Goal: Obtain resource: Obtain resource

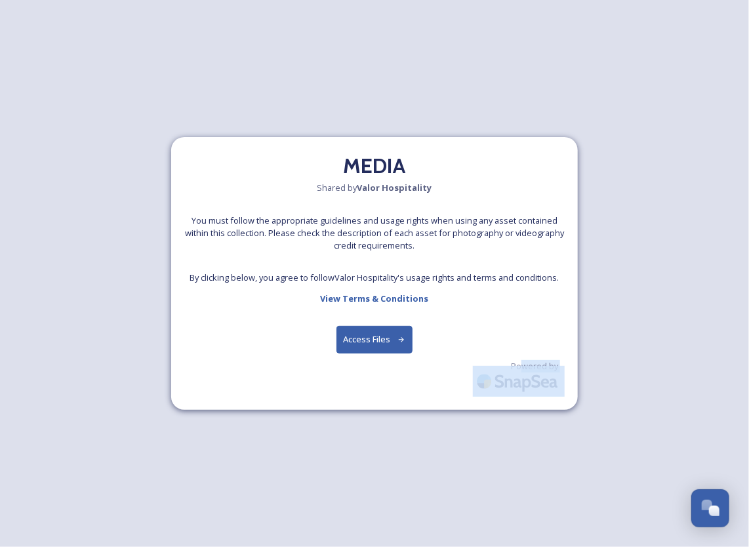
drag, startPoint x: 524, startPoint y: 353, endPoint x: 437, endPoint y: 335, distance: 89.6
click at [437, 335] on div "MEDIA Shared by Valor Hospitality You must follow the appropriate guidelines an…" at bounding box center [374, 273] width 406 height 272
drag, startPoint x: 437, startPoint y: 335, endPoint x: 363, endPoint y: 340, distance: 73.6
click at [363, 340] on button "Access Files" at bounding box center [374, 339] width 77 height 27
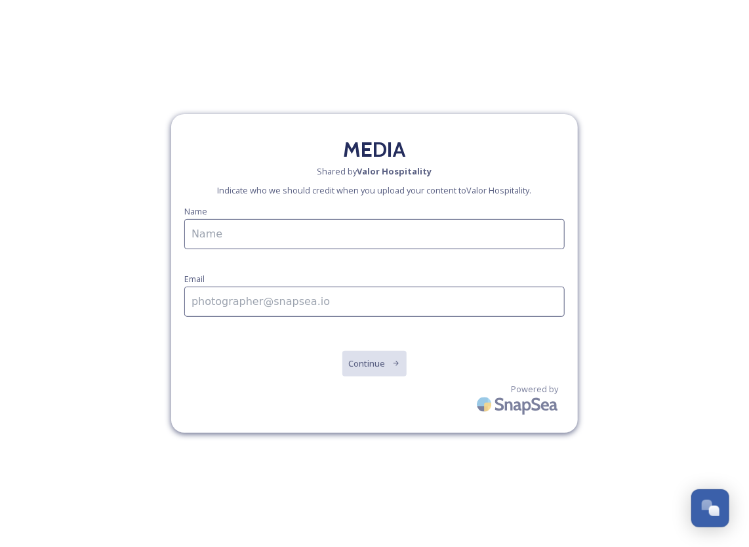
click at [276, 250] on div "Name Email" at bounding box center [374, 267] width 380 height 128
click at [286, 243] on input at bounding box center [374, 234] width 380 height 30
drag, startPoint x: 270, startPoint y: 219, endPoint x: 48, endPoint y: 293, distance: 234.2
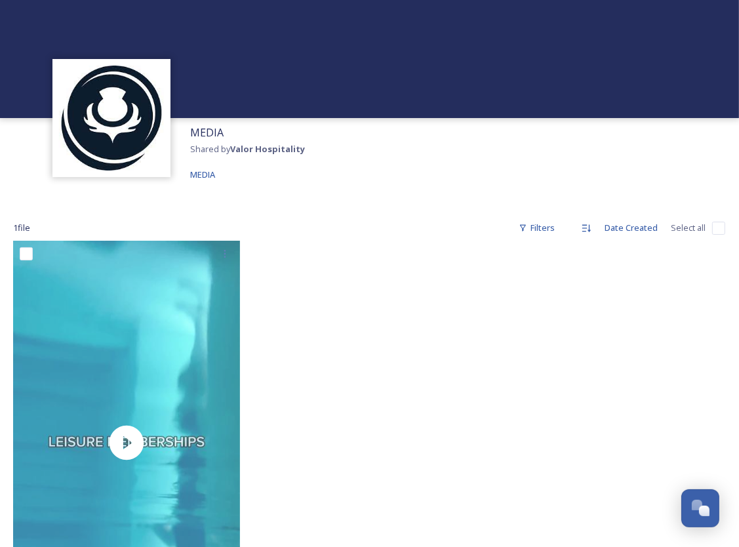
scroll to position [189, 0]
